Goal: Information Seeking & Learning: Learn about a topic

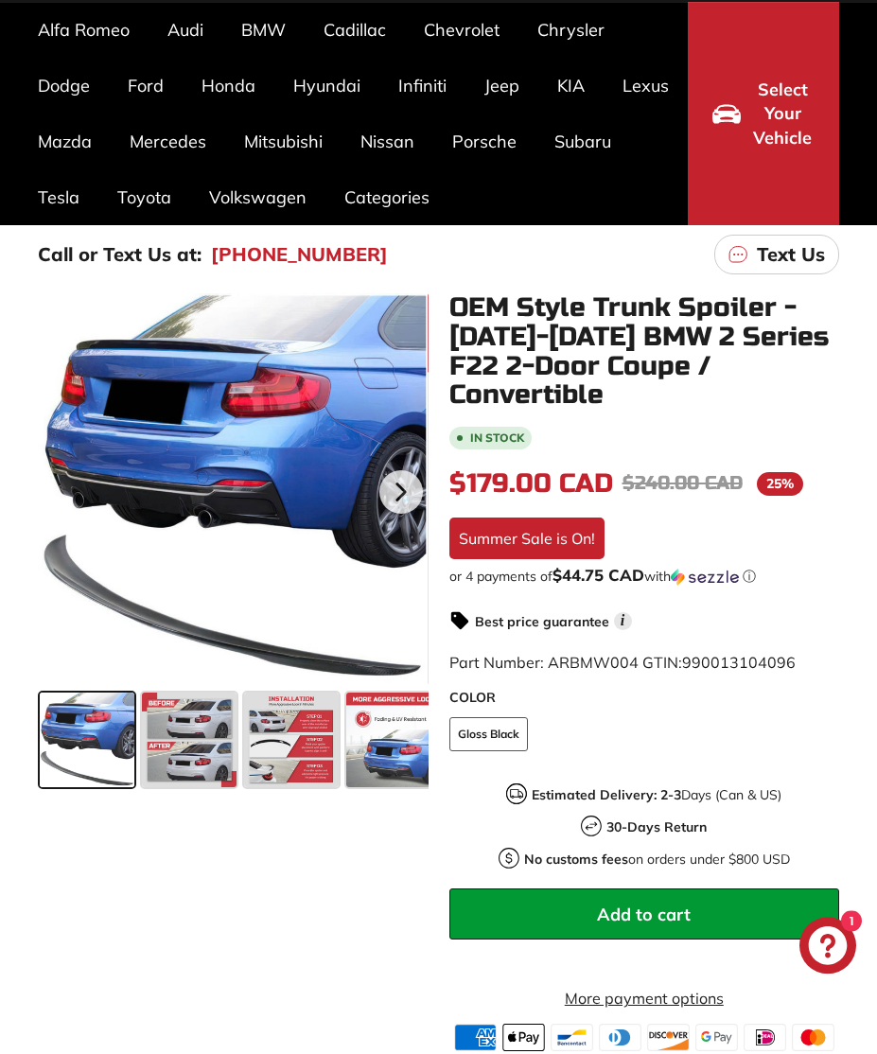
scroll to position [148, 0]
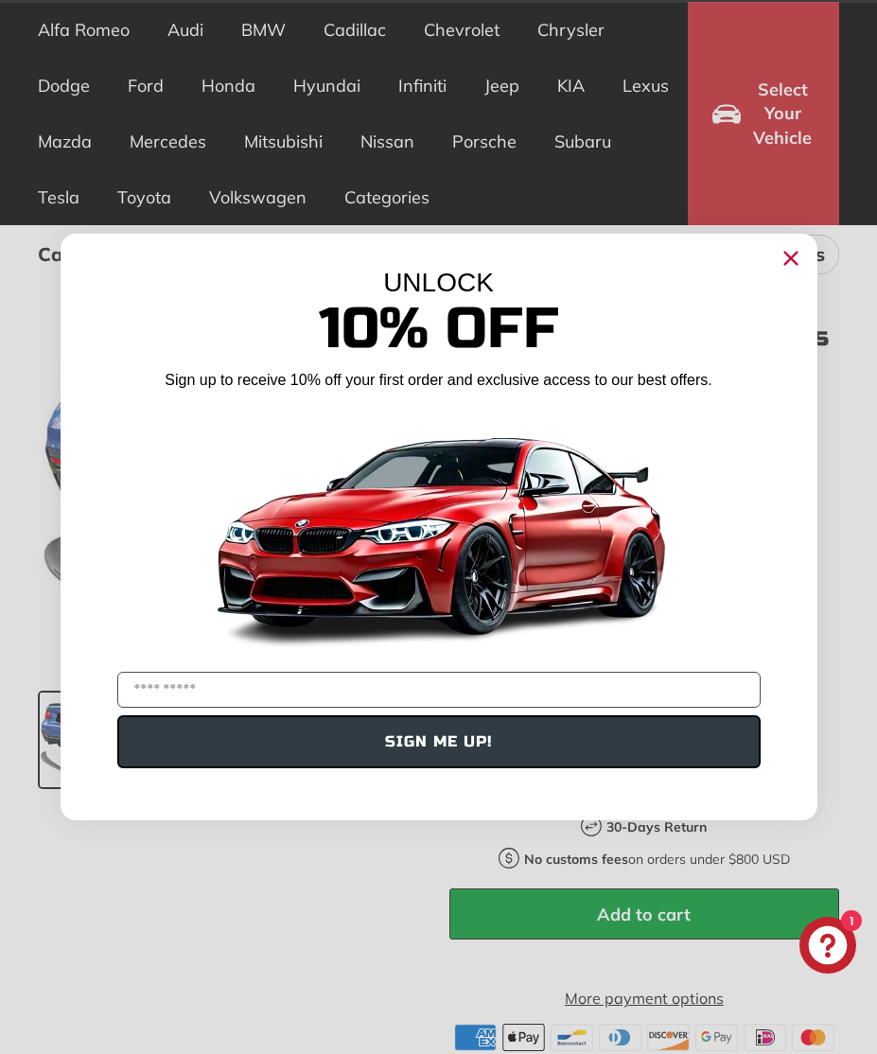
click at [781, 272] on circle "Close dialog" at bounding box center [789, 258] width 28 height 28
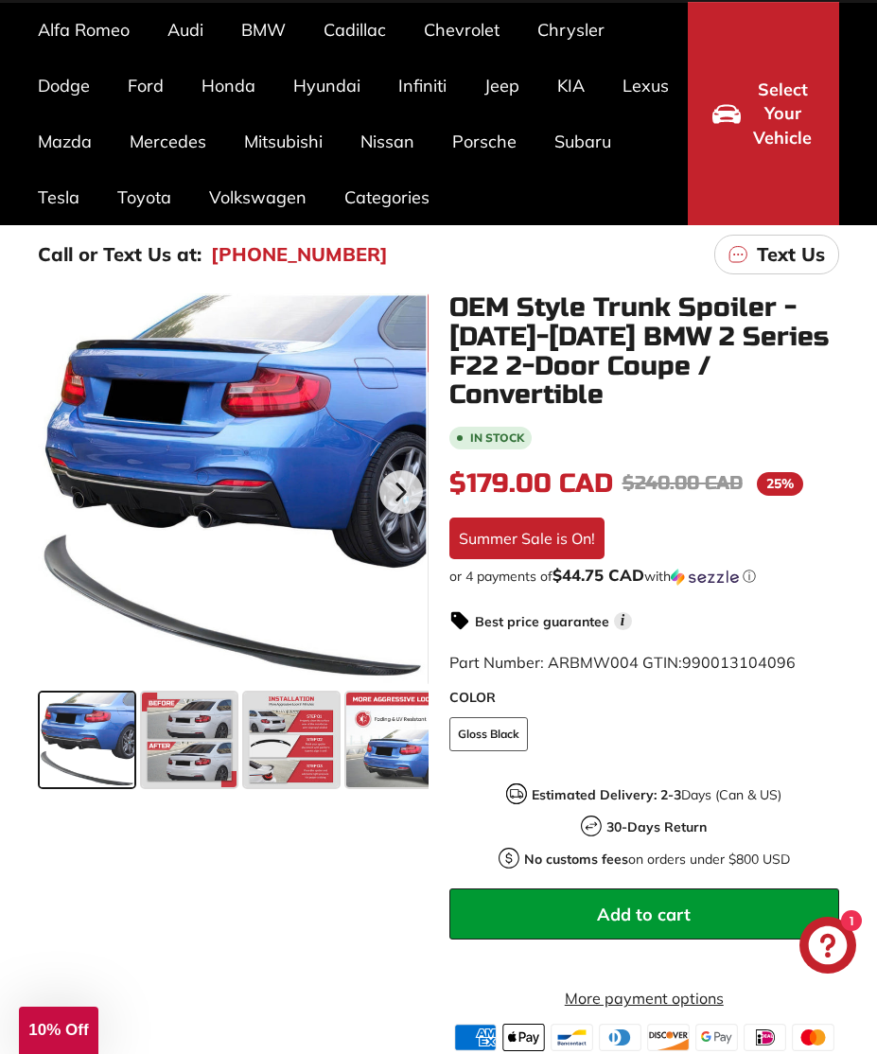
click at [197, 732] on span at bounding box center [189, 739] width 95 height 95
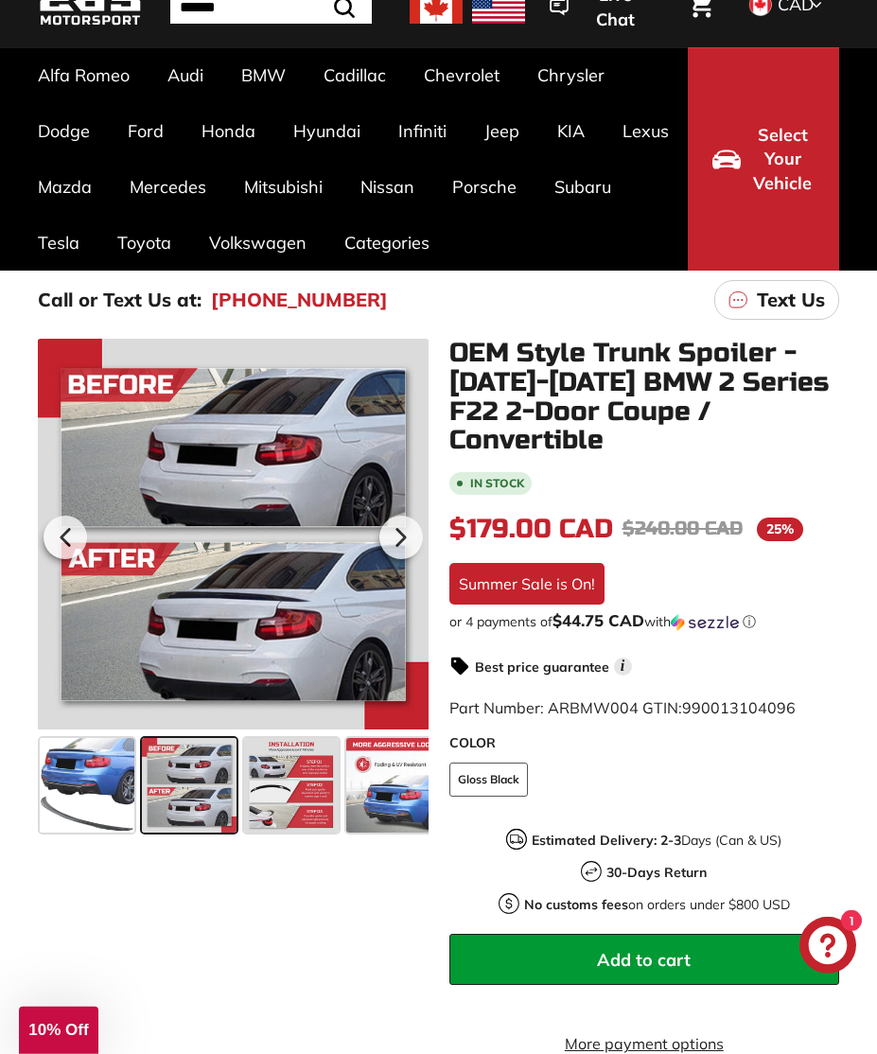
scroll to position [0, 0]
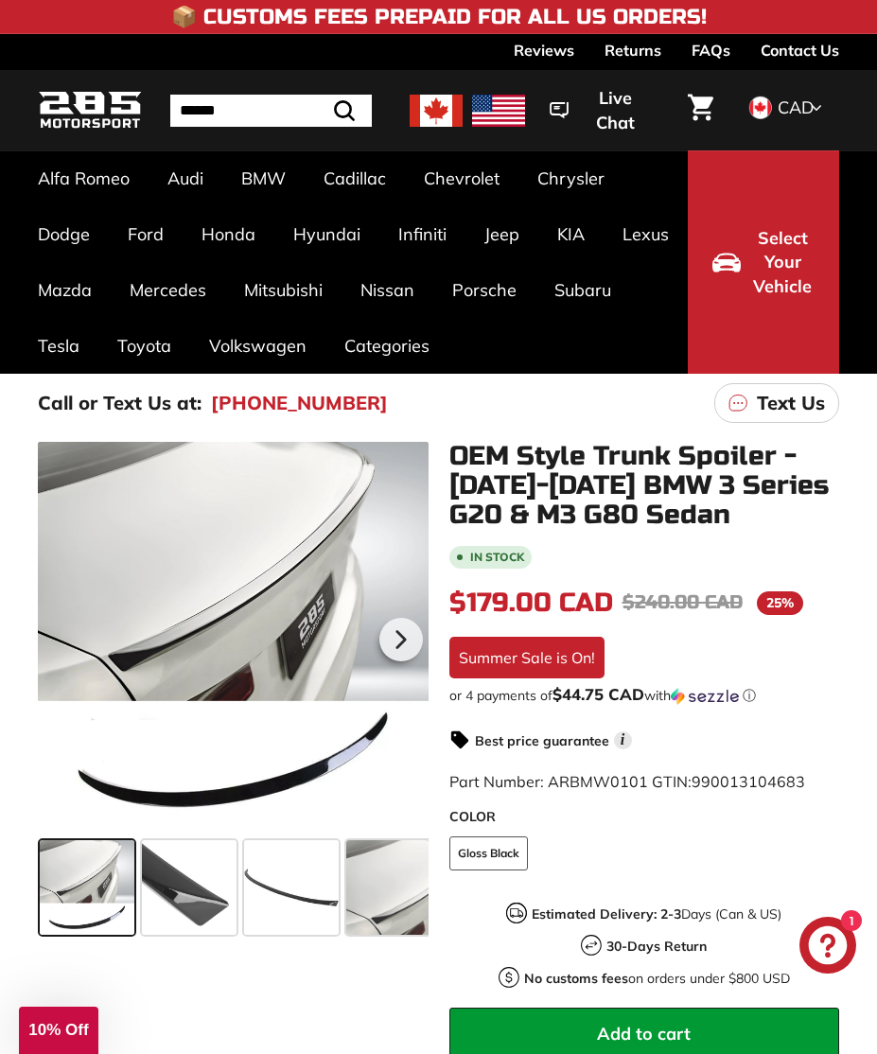
click at [253, 572] on link "2 Series F22 / F23 [[DATE]-[DATE]]" at bounding box center [253, 583] width 108 height 78
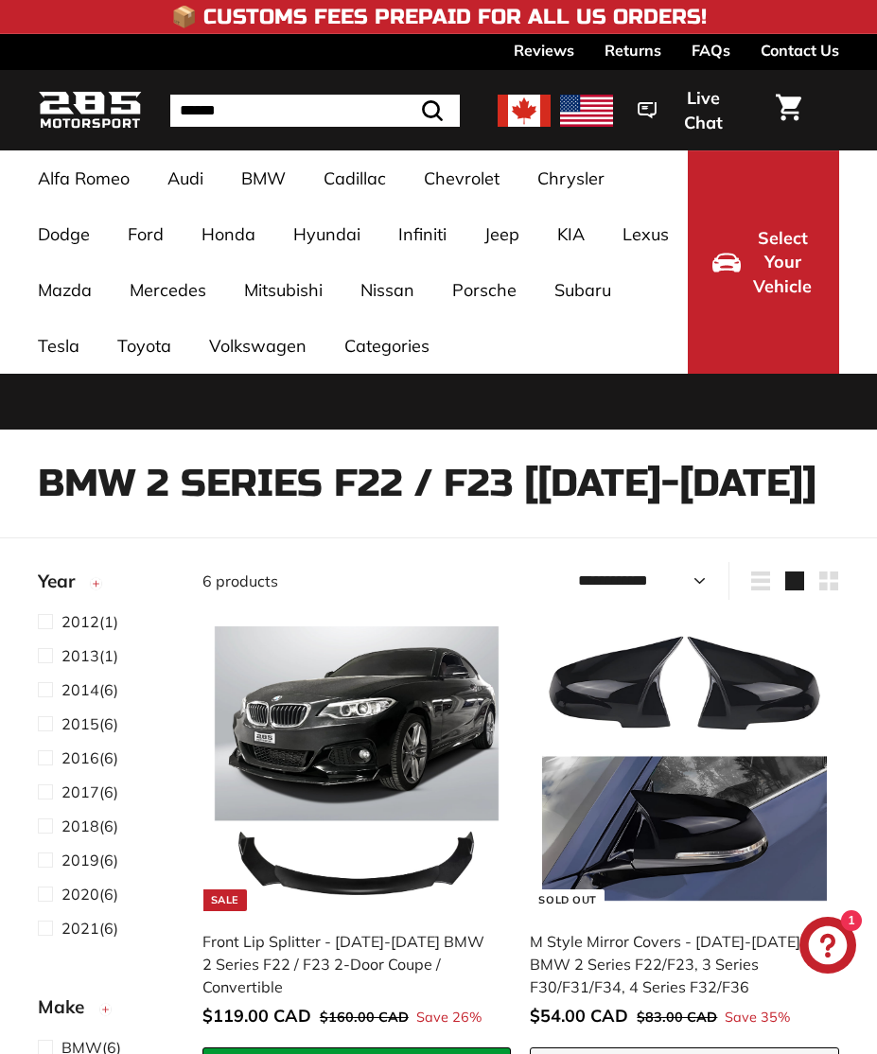
select select "**********"
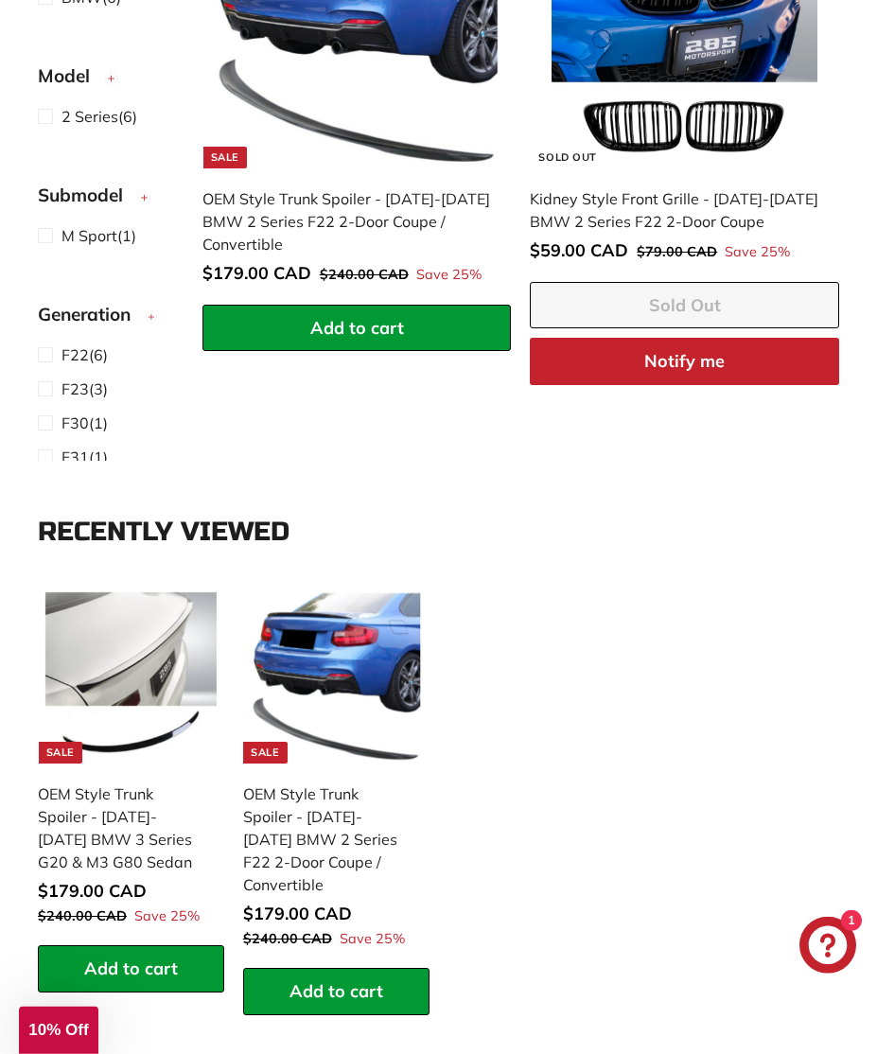
scroll to position [1797, 0]
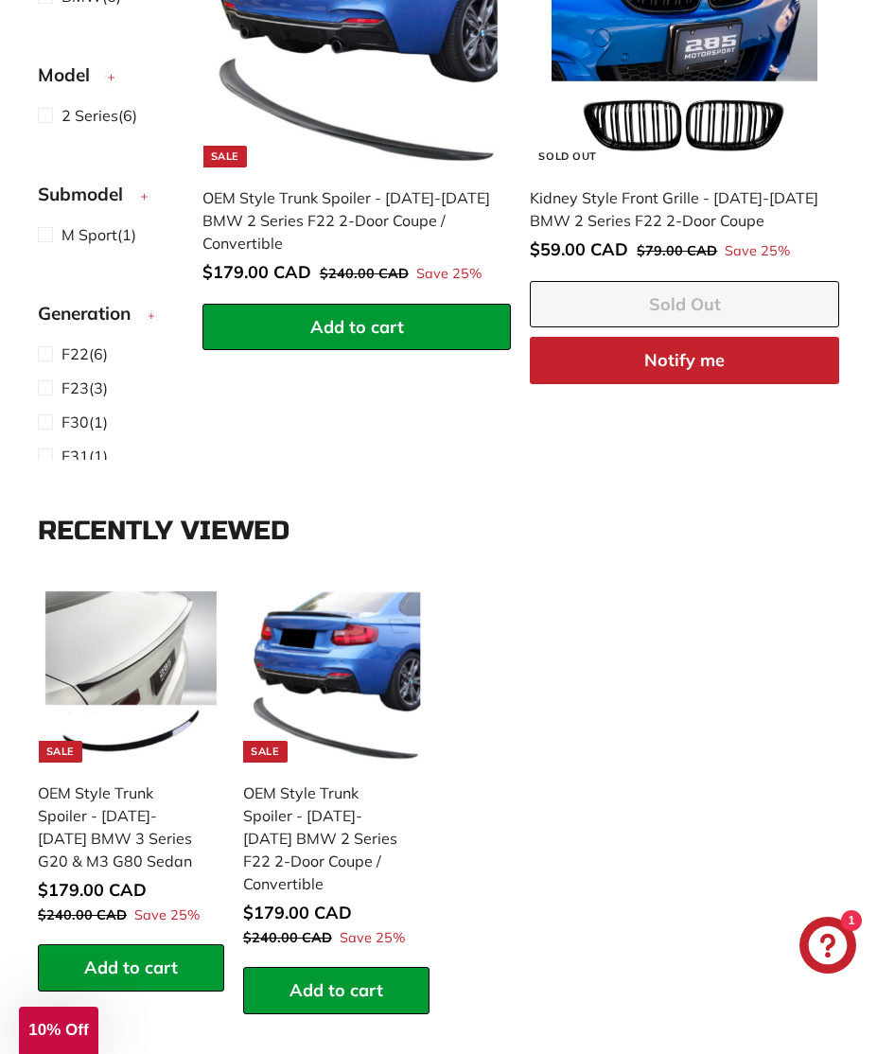
click at [420, 591] on icon at bounding box center [420, 595] width 15 height 15
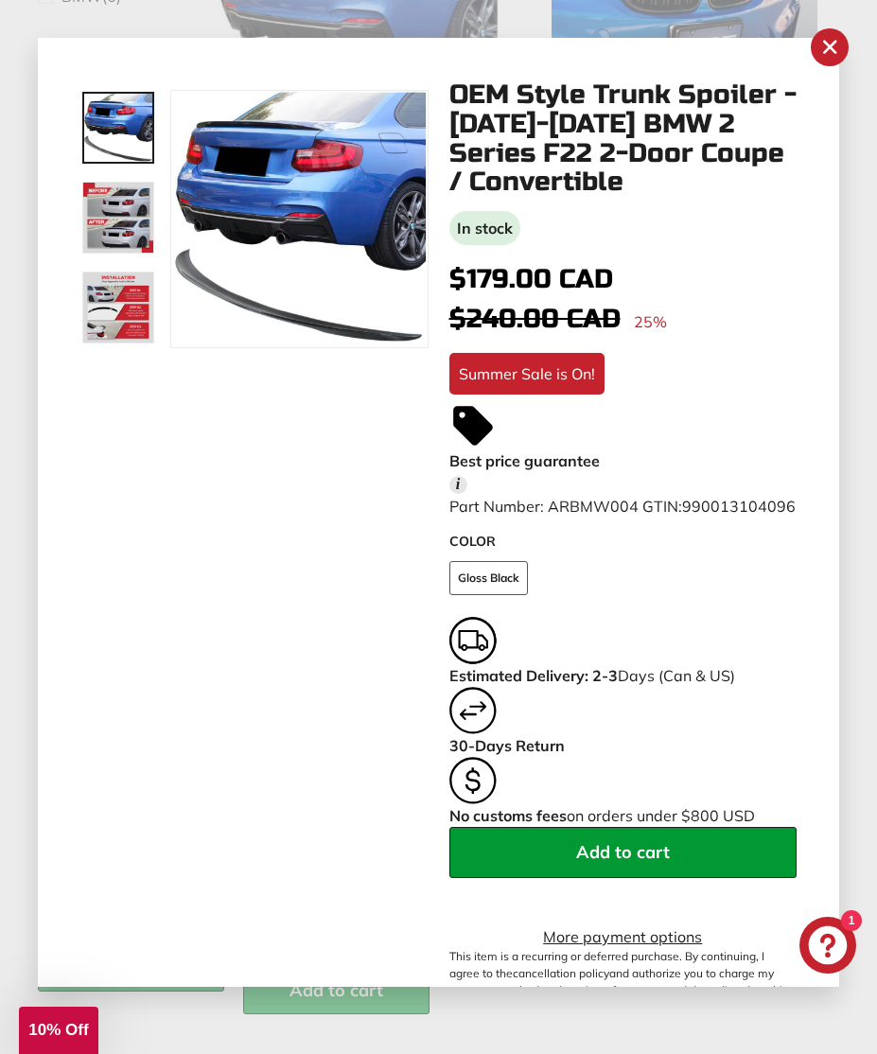
click at [836, 45] on icon ".cls-1{fill:none;stroke:#000;stroke-miterlimit:10;stroke-width:2px}" at bounding box center [829, 47] width 26 height 26
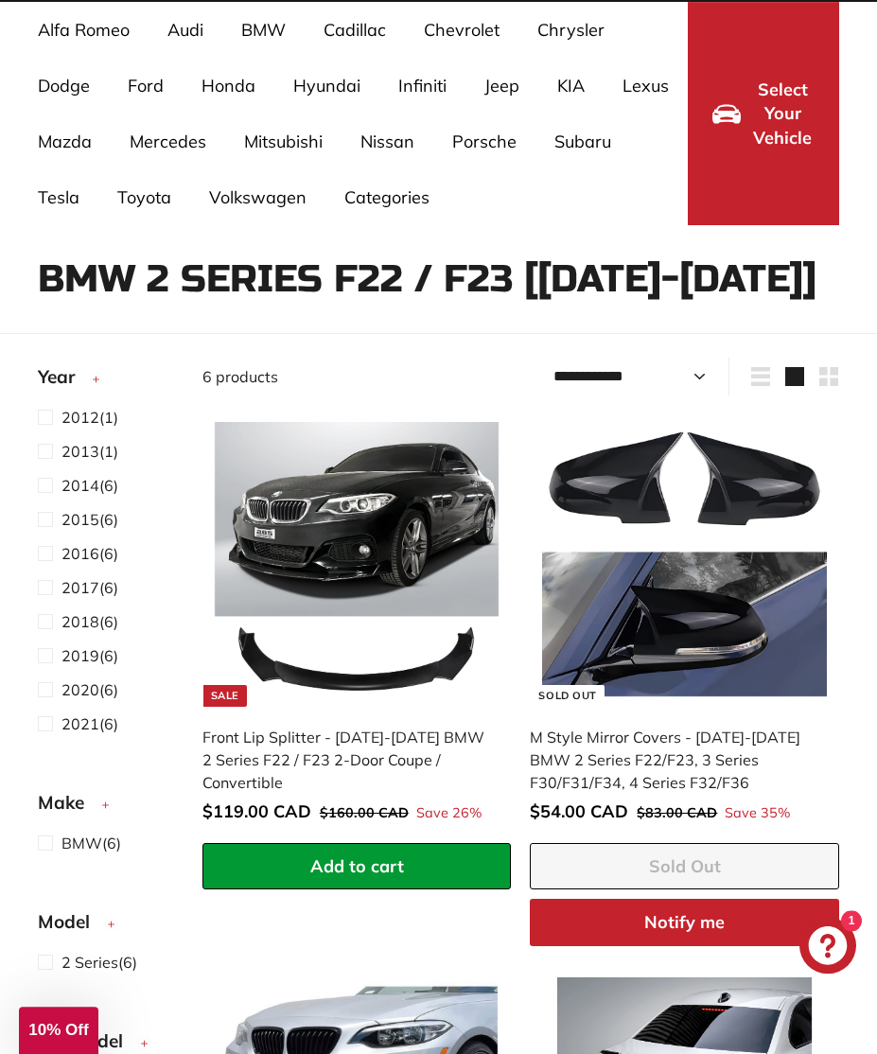
scroll to position [148, 0]
click at [44, 696] on span at bounding box center [50, 689] width 24 height 23
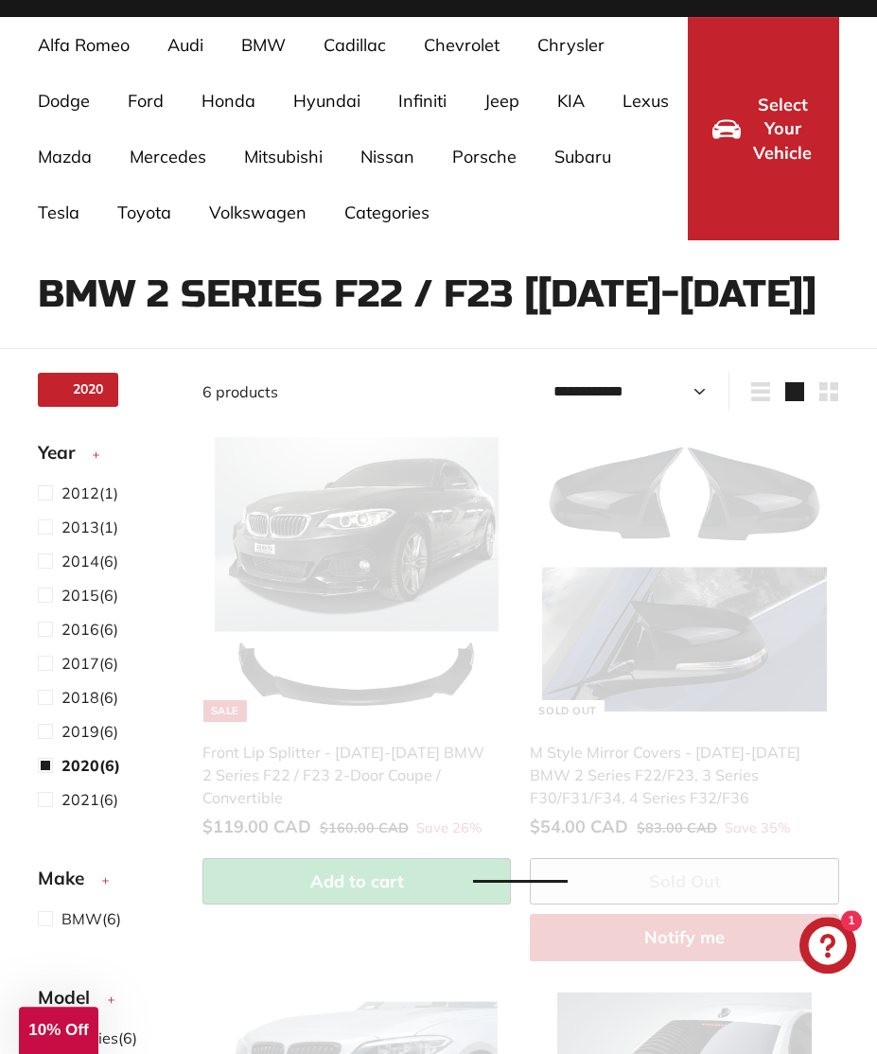
select select "**********"
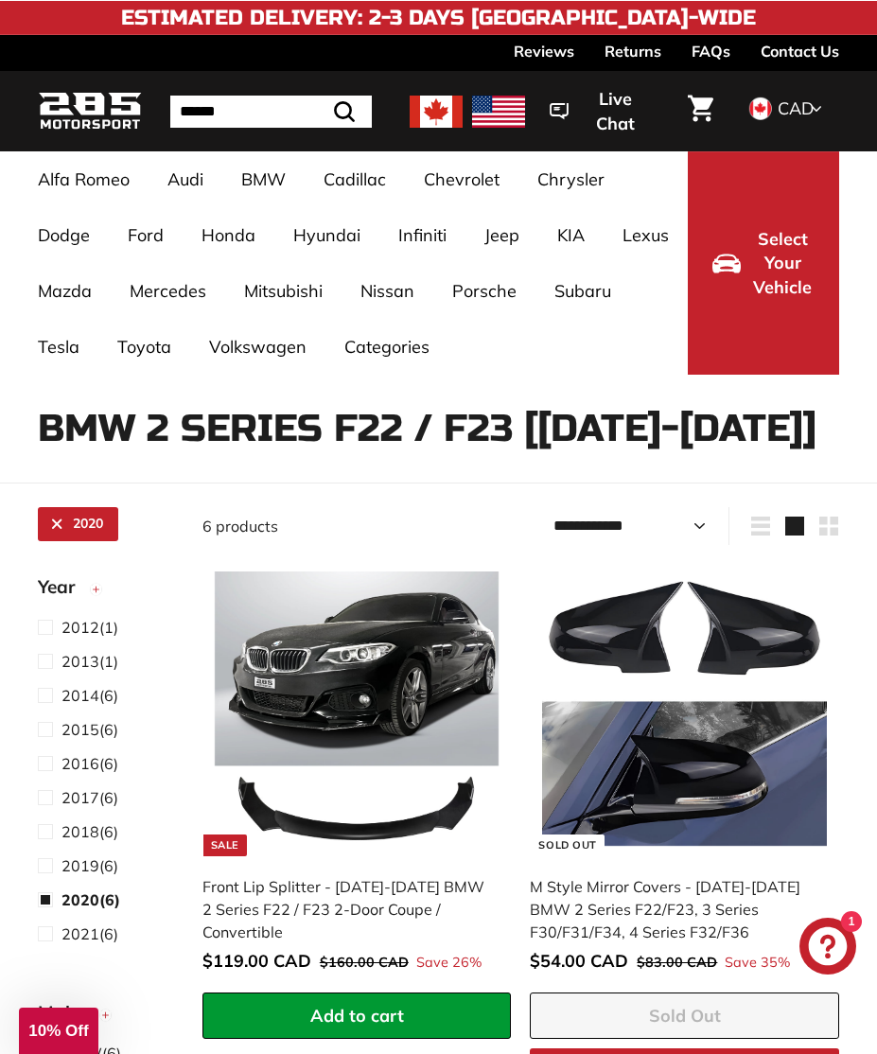
select select "**********"
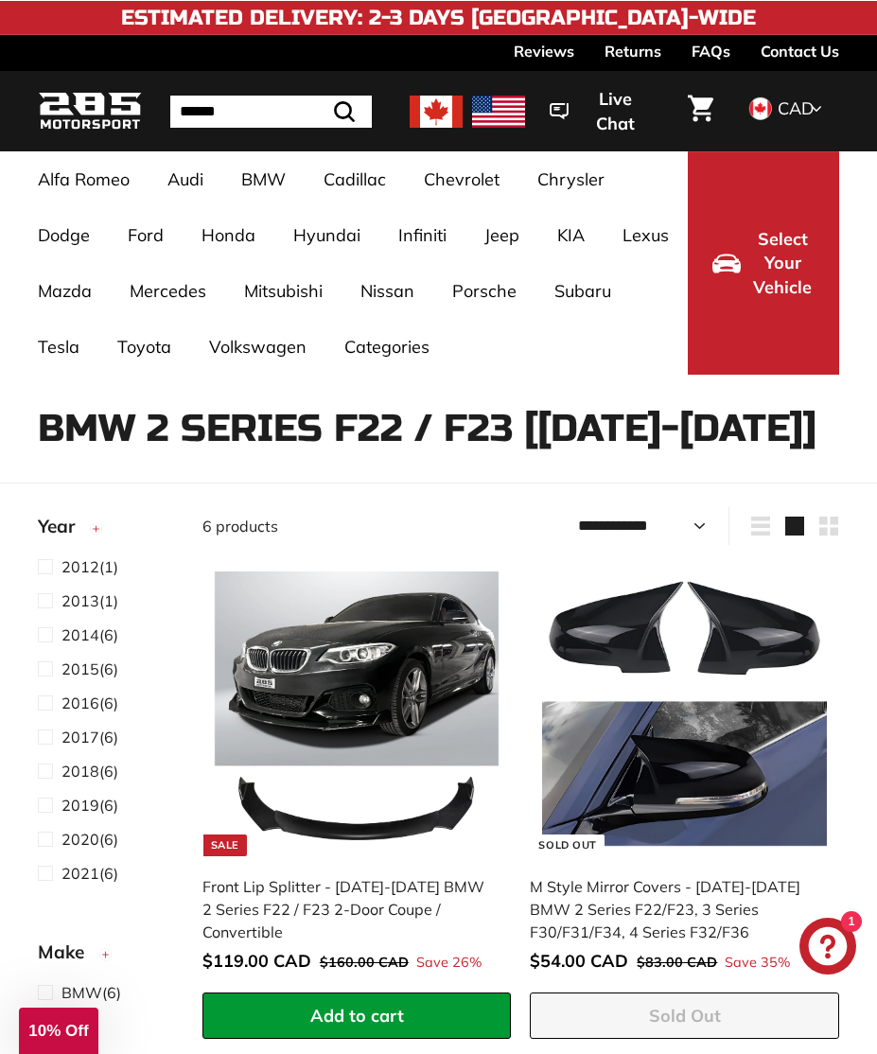
scroll to position [122, 0]
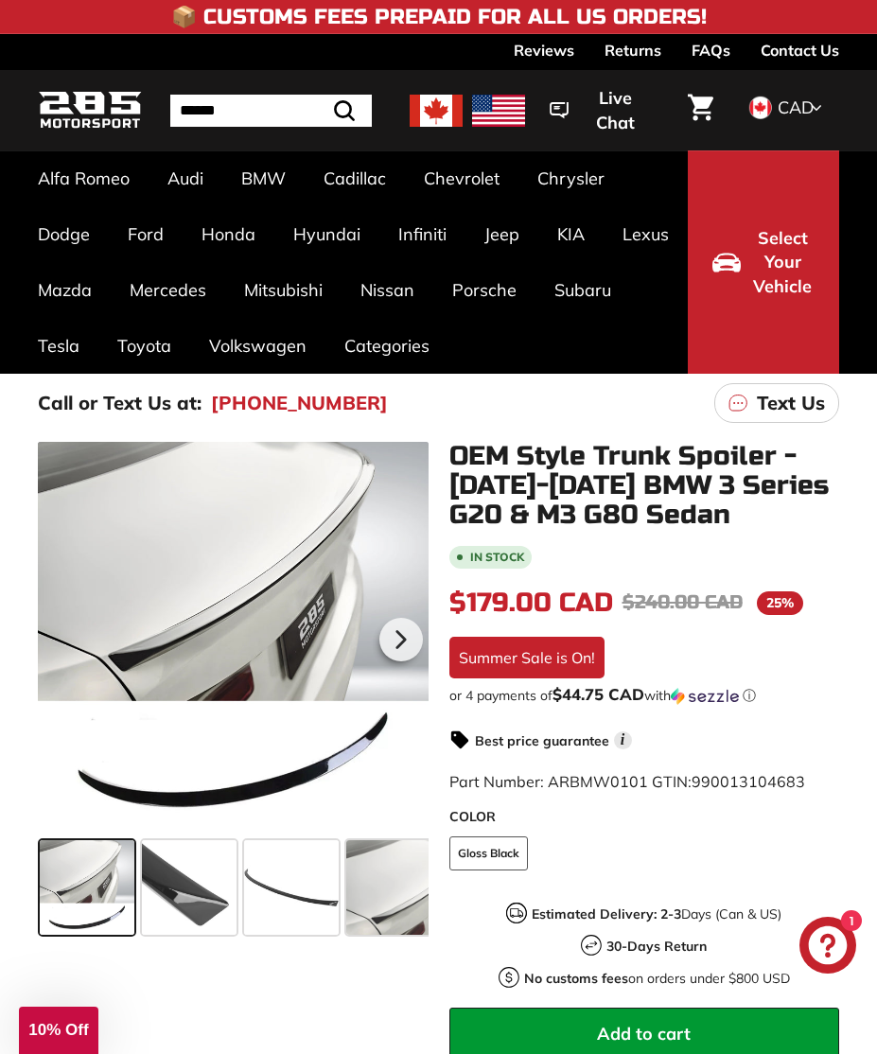
click at [307, 888] on span at bounding box center [291, 887] width 95 height 95
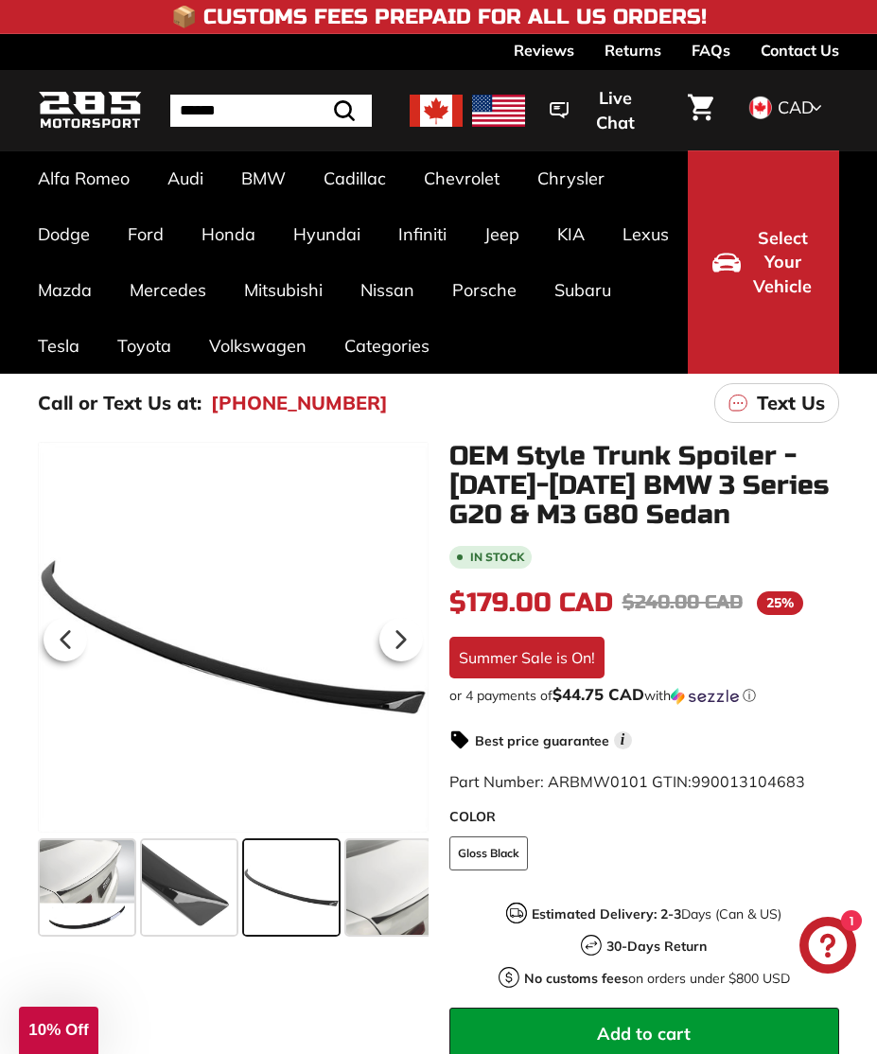
click at [201, 880] on span at bounding box center [189, 887] width 95 height 95
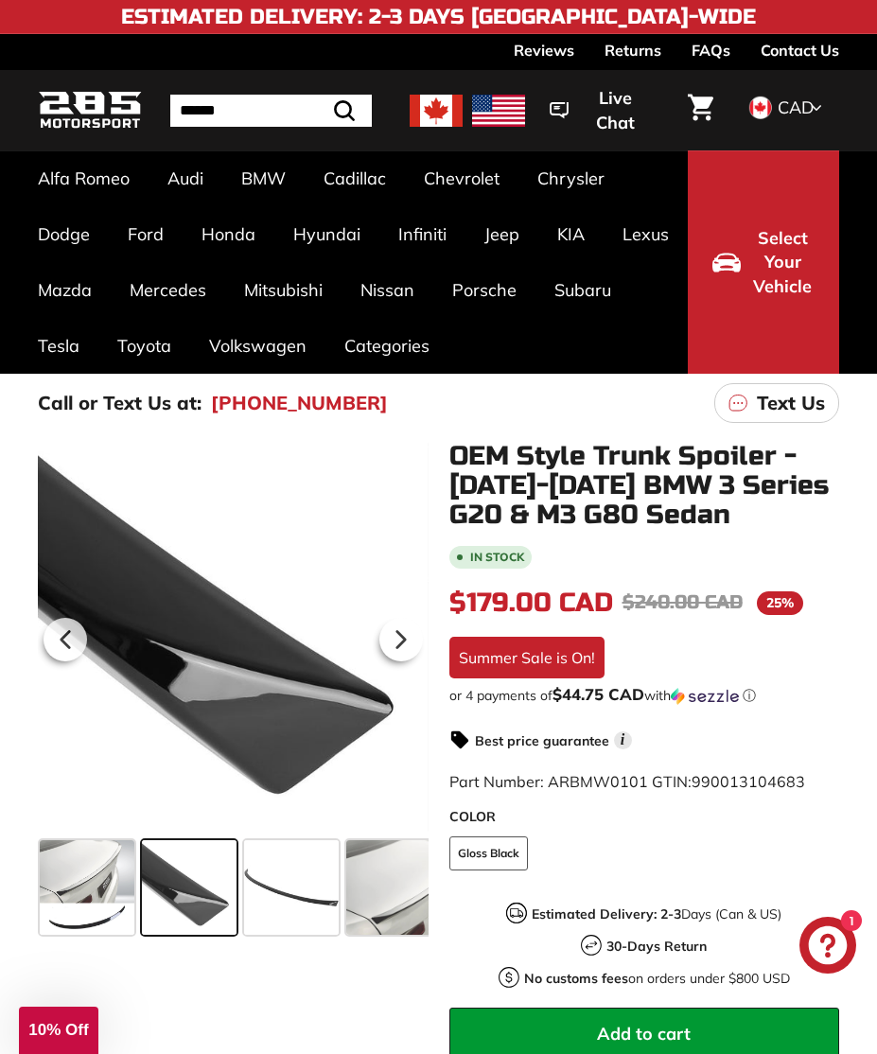
click at [95, 891] on span at bounding box center [87, 887] width 95 height 95
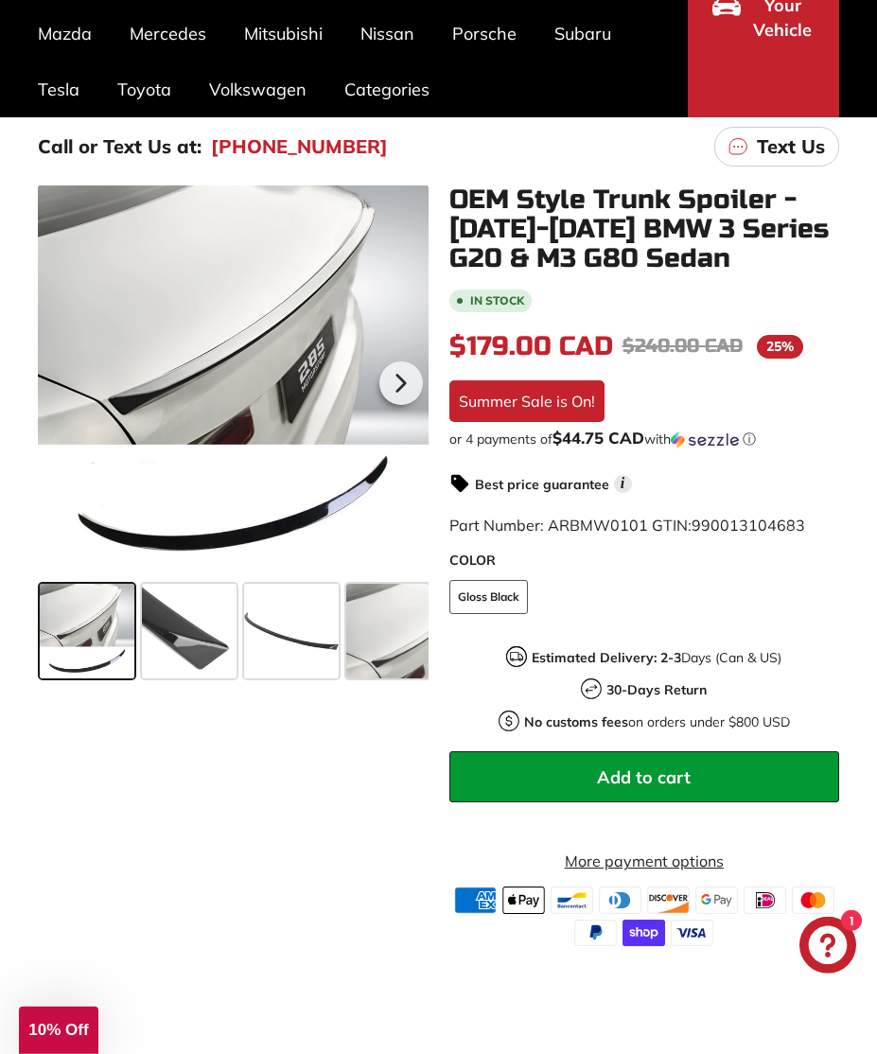
scroll to position [259, 0]
